Goal: Information Seeking & Learning: Learn about a topic

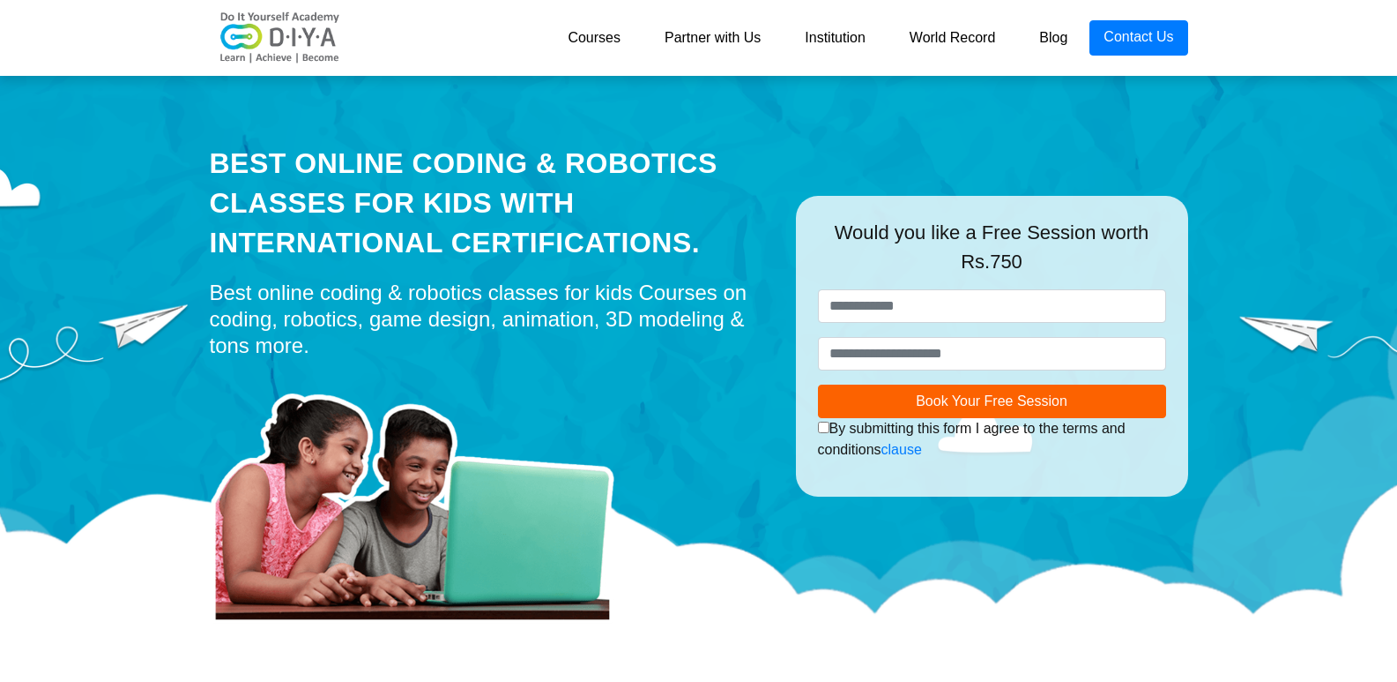
click at [968, 41] on link "World Record" at bounding box center [953, 37] width 130 height 35
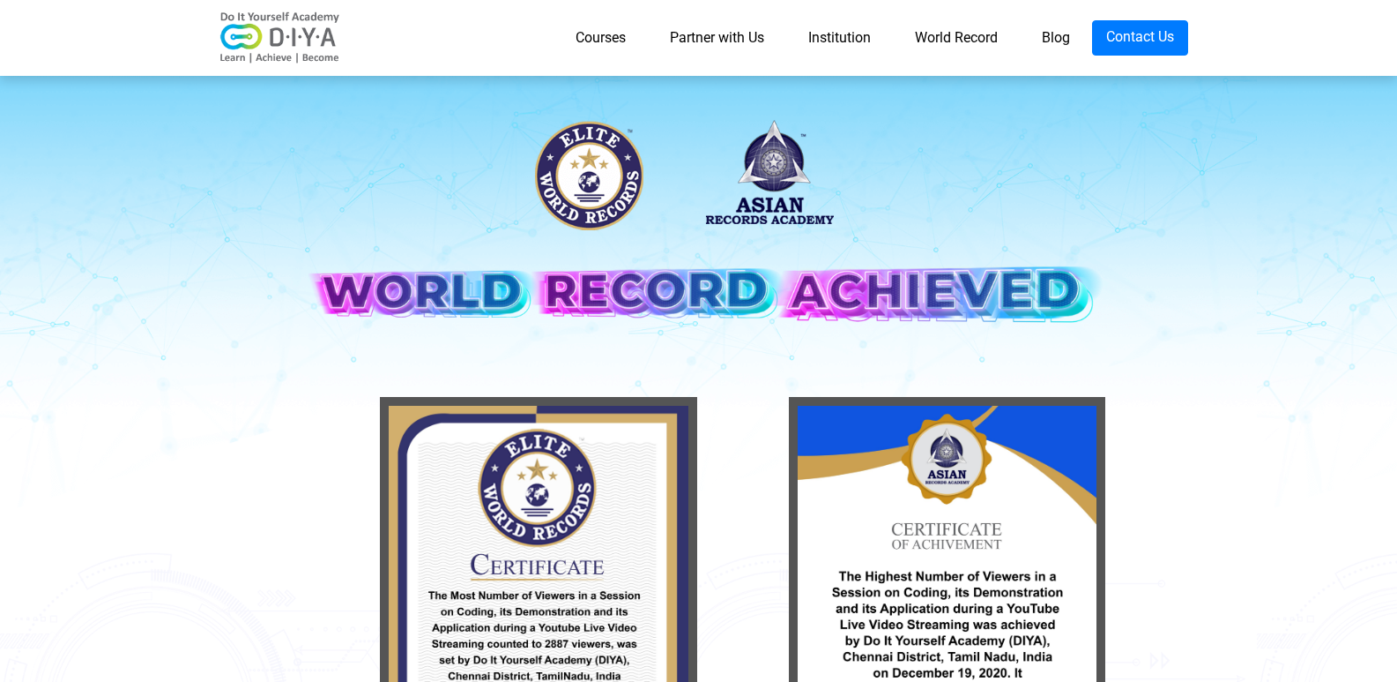
click at [593, 36] on link "Courses" at bounding box center [601, 37] width 94 height 35
